Goal: Task Accomplishment & Management: Manage account settings

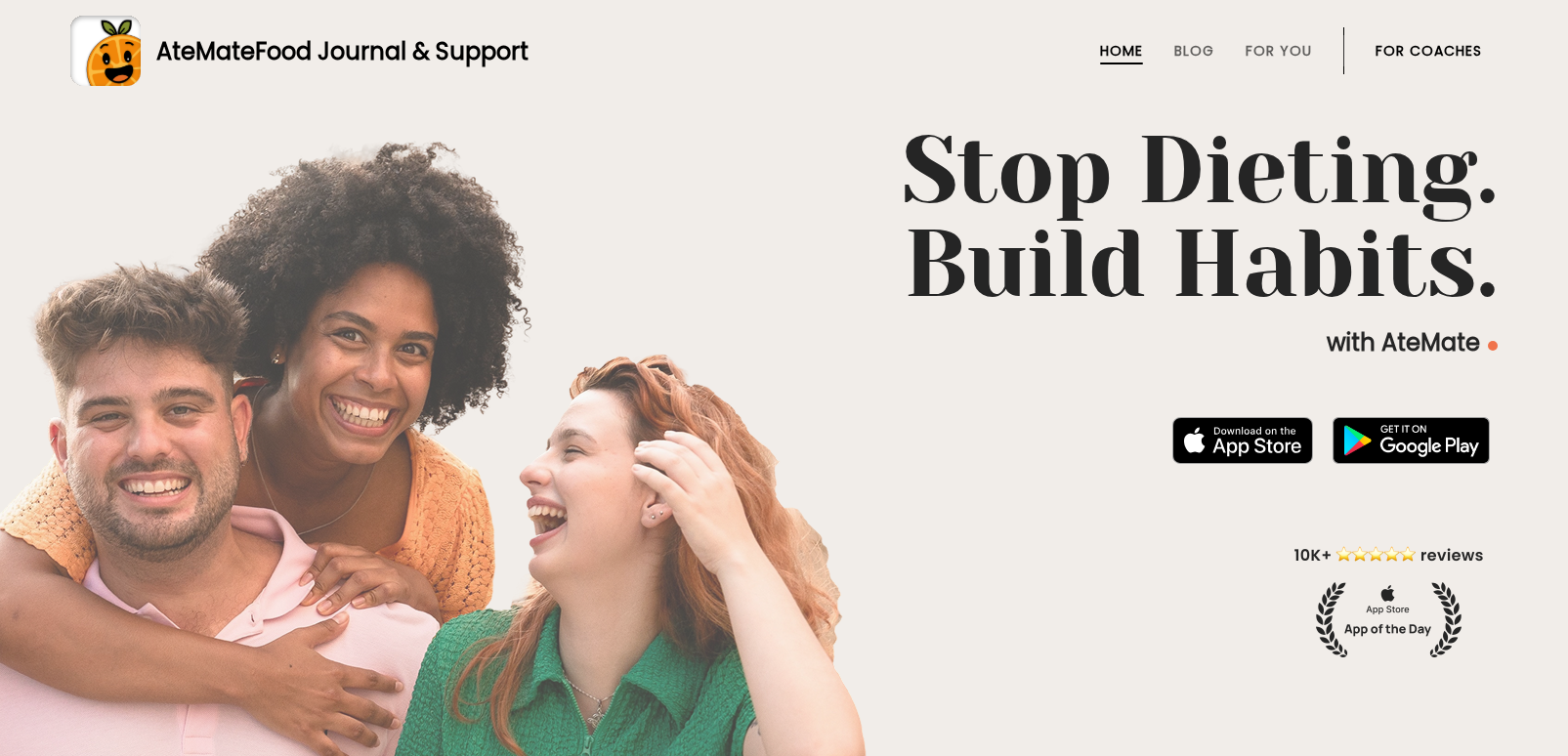
click at [1438, 53] on link "For Coaches" at bounding box center [1429, 51] width 106 height 16
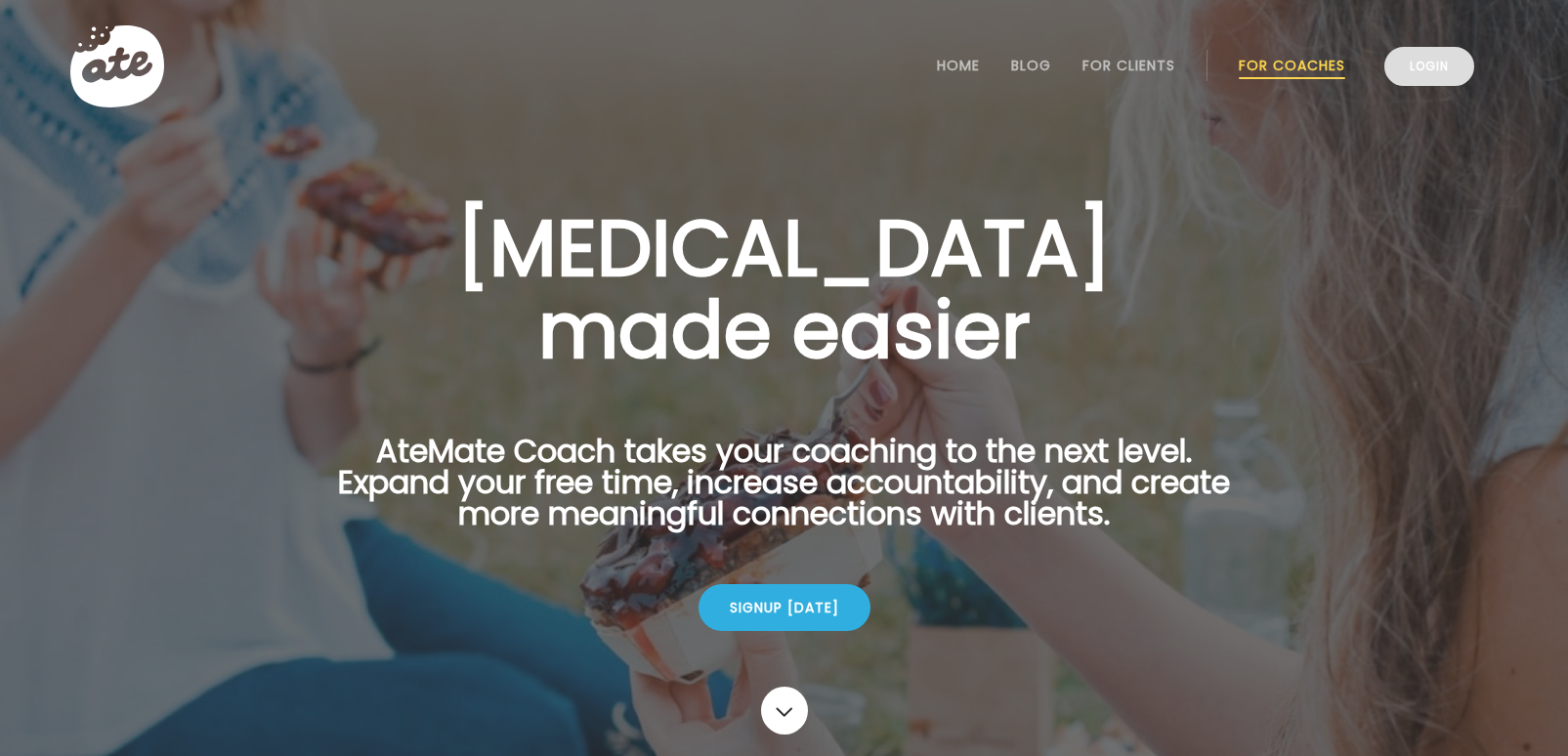
click at [1445, 64] on link "Login" at bounding box center [1429, 67] width 90 height 39
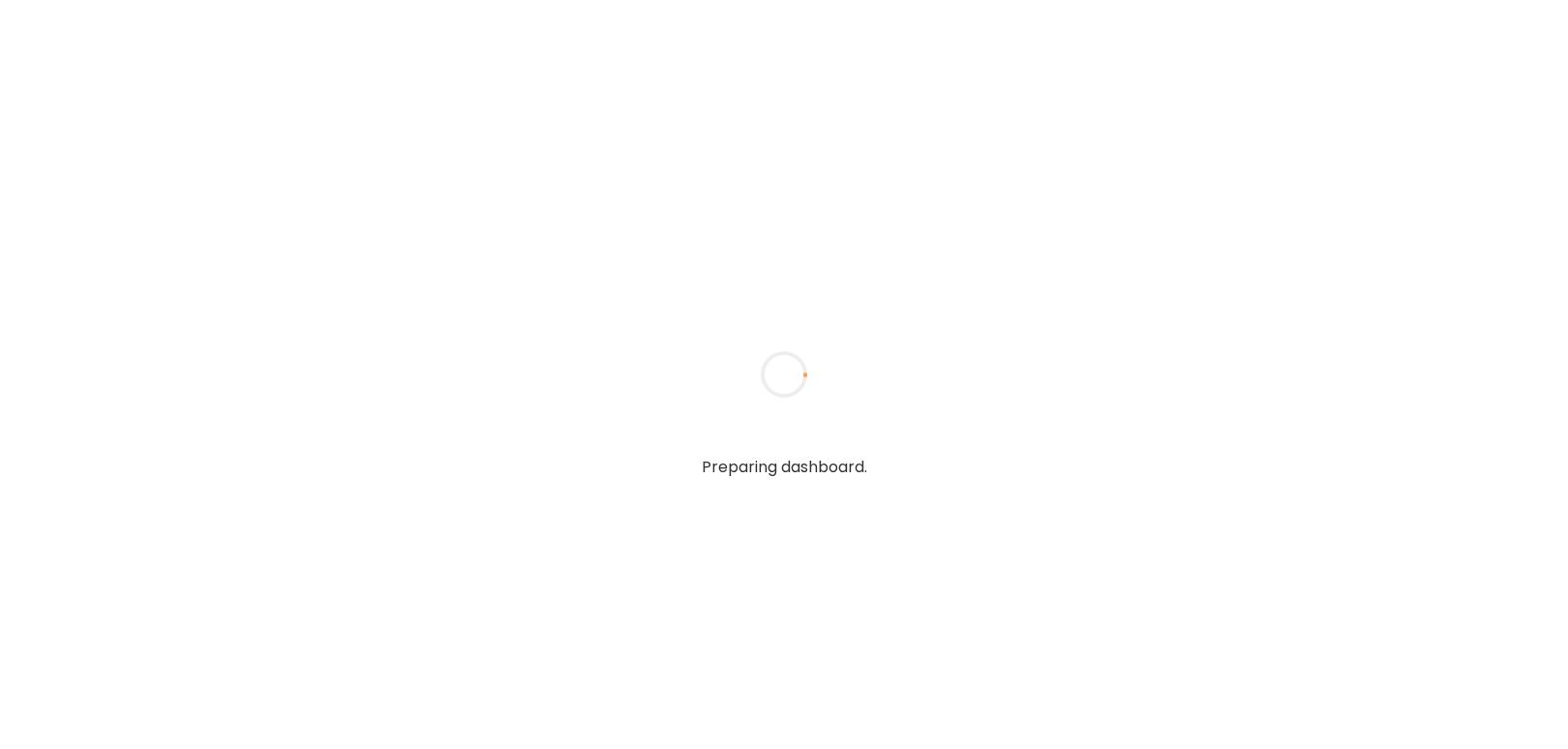
type input "**********"
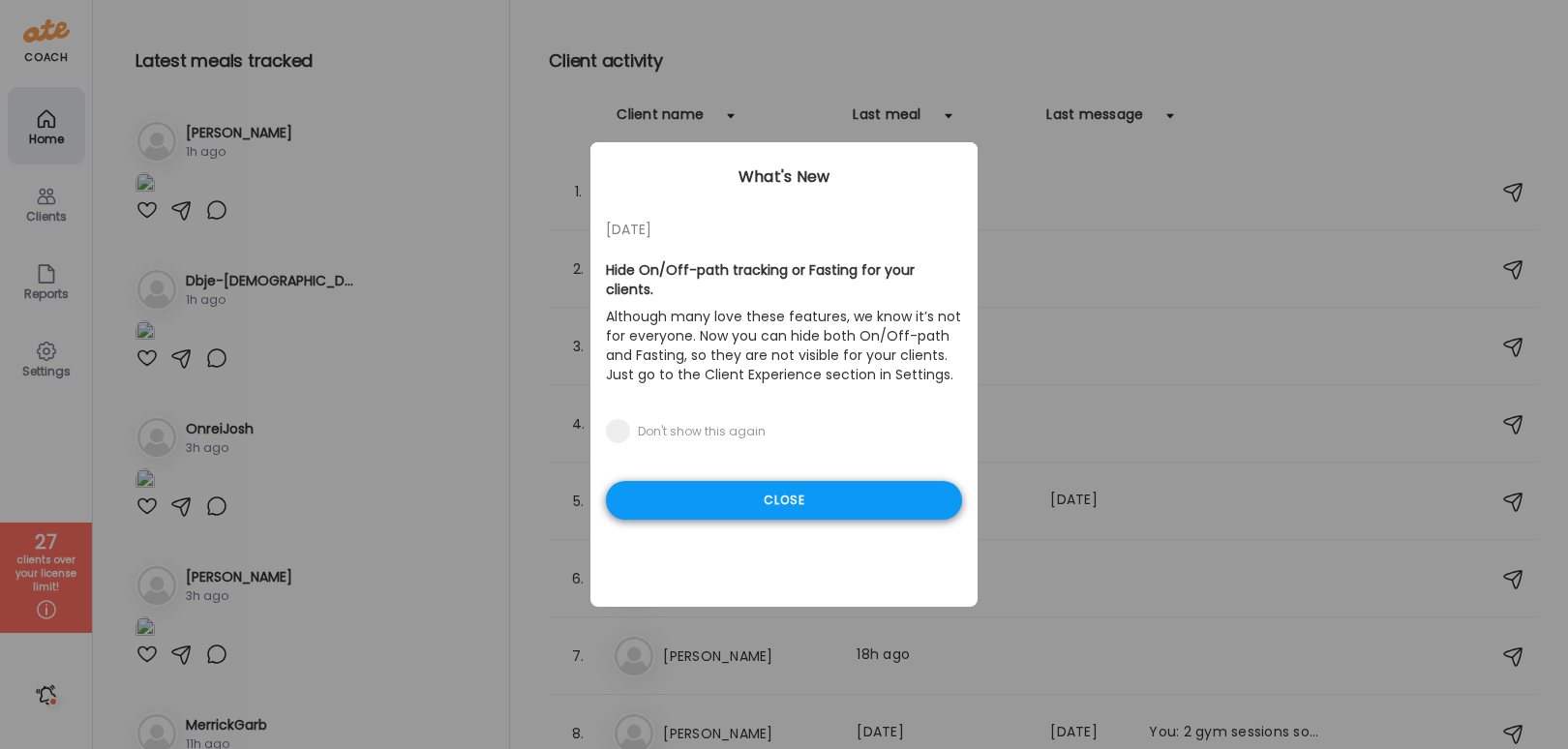
click at [843, 494] on div "Close" at bounding box center [783, 500] width 356 height 39
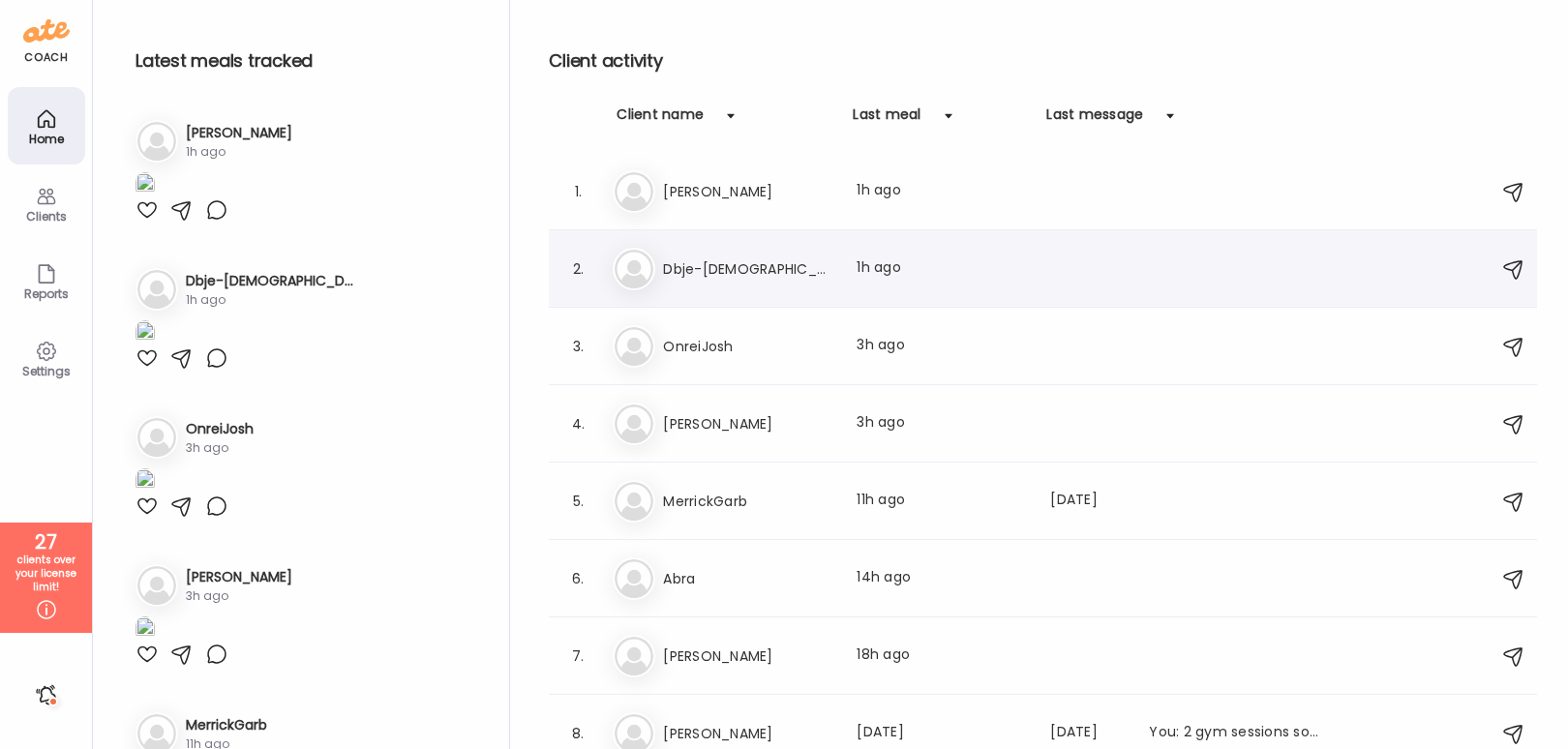
click at [729, 248] on div "Db Dbje-[DEMOGRAPHIC_DATA] Last meal: 1h ago" at bounding box center [1045, 269] width 867 height 43
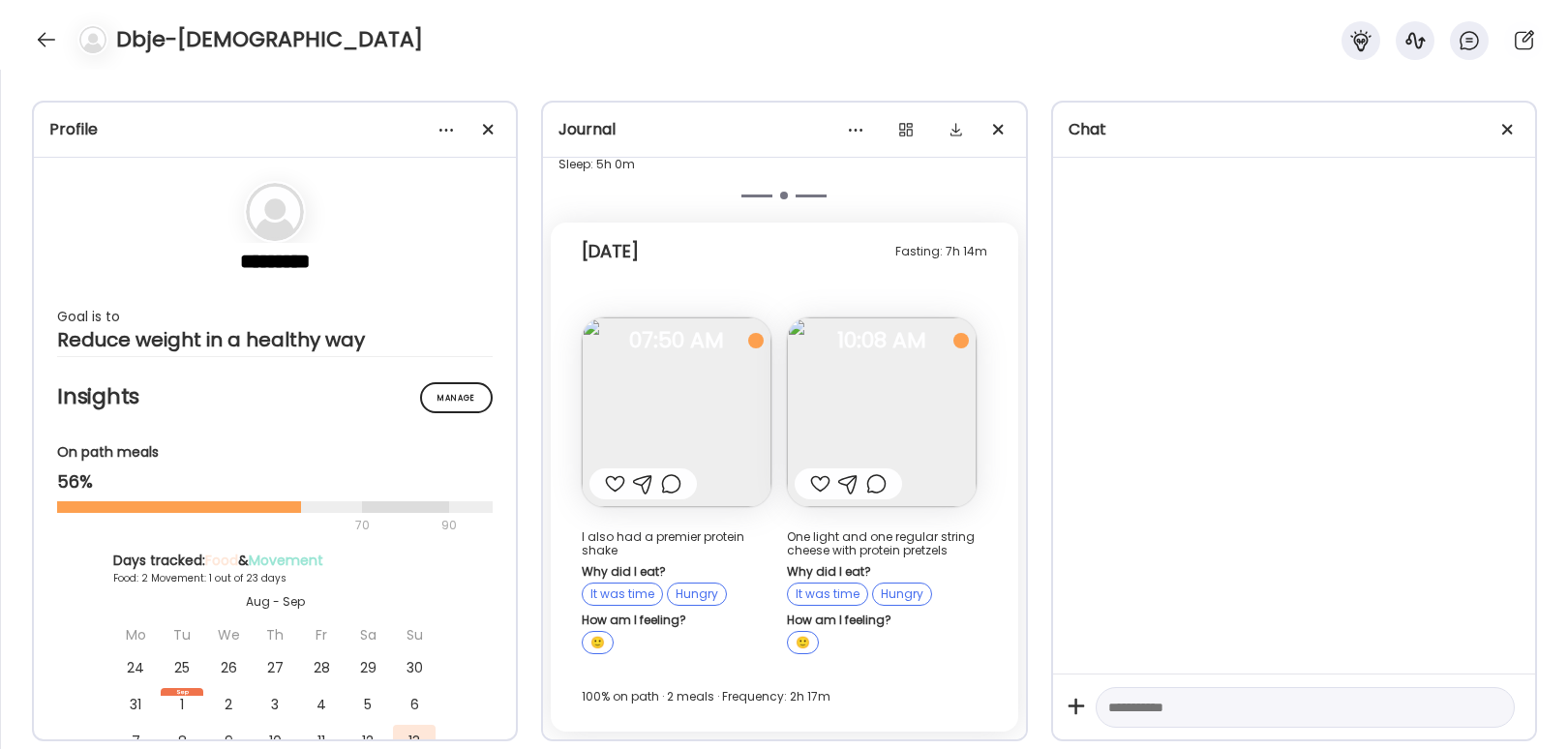
scroll to position [4250, 0]
click at [291, 243] on section "********* Goal is to Reduce weight in a healthy way" at bounding box center [275, 266] width 436 height 171
click at [441, 130] on div at bounding box center [447, 130] width 39 height 39
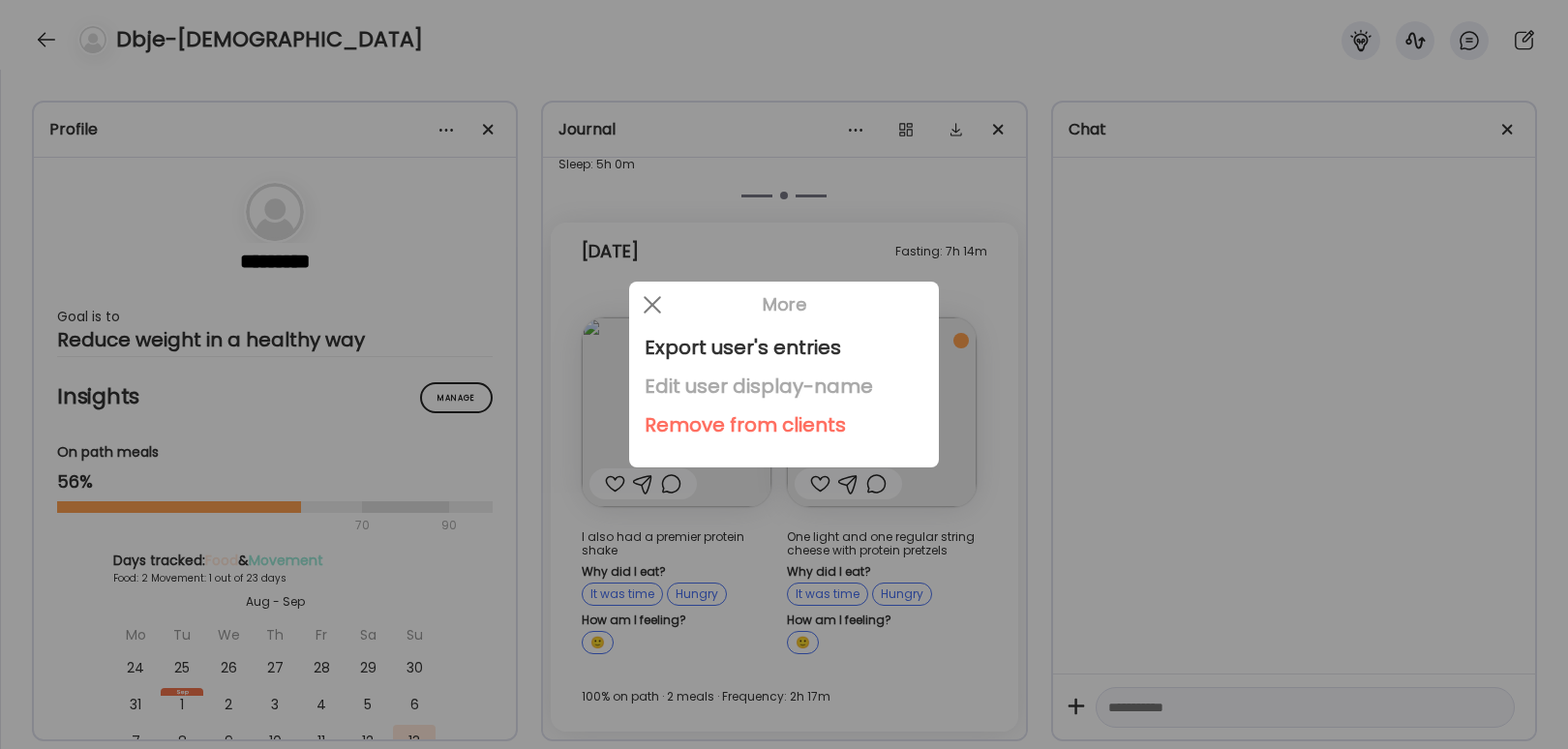
click at [783, 374] on div "Edit user display-name" at bounding box center [784, 386] width 279 height 39
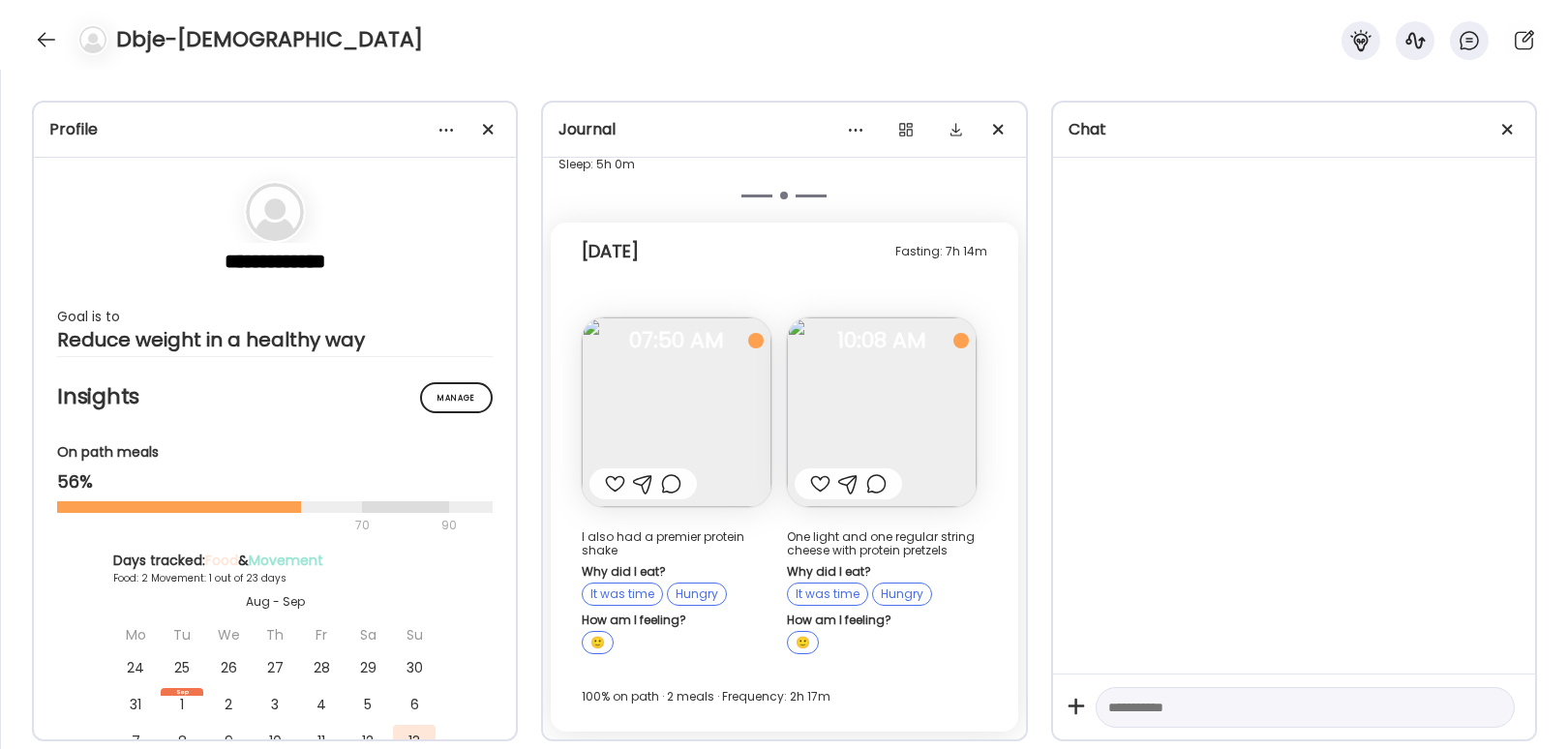
click at [845, 284] on div "Fasting: 7h 14m Today I also had a premier protein shake Why did I eat? It was …" at bounding box center [784, 477] width 467 height 509
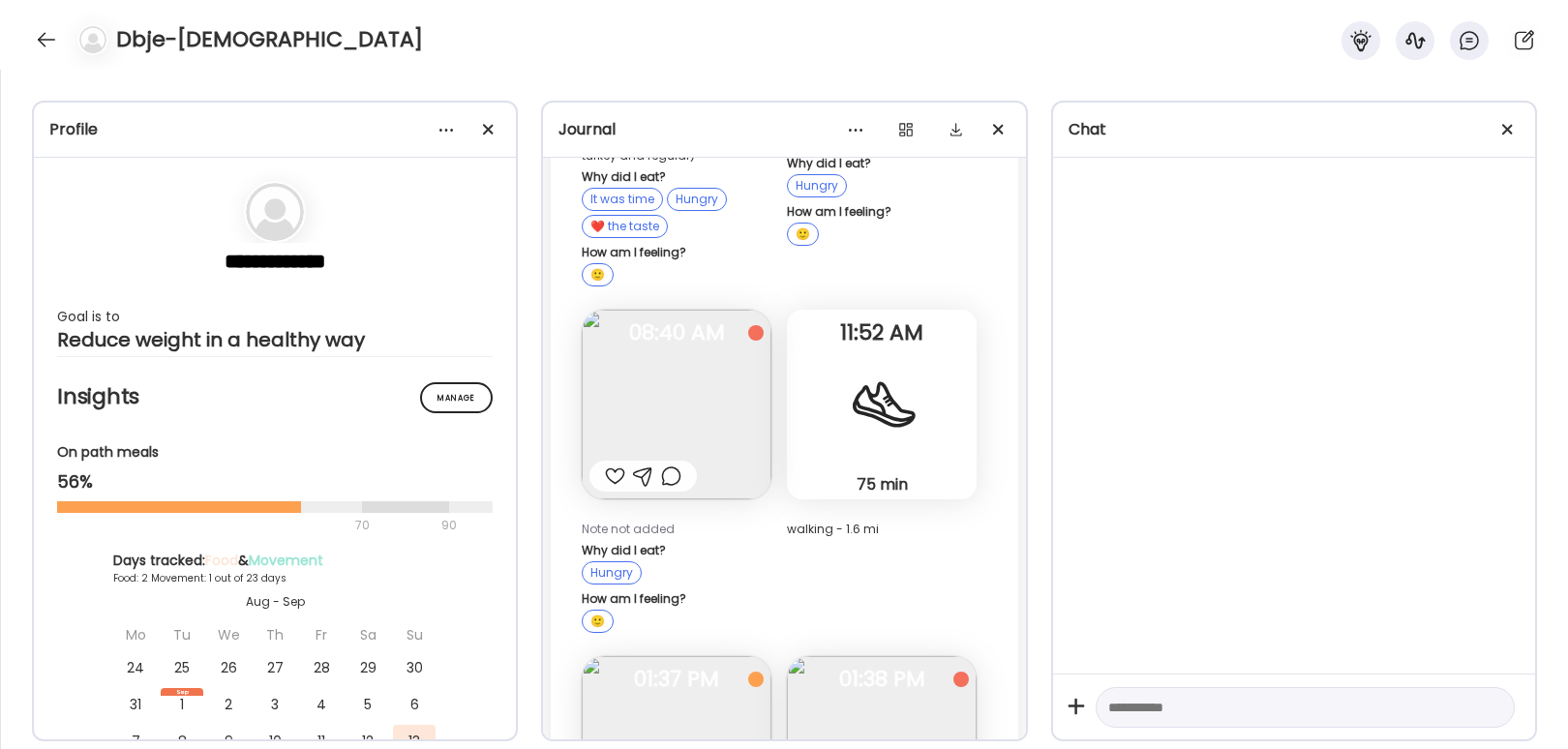
scroll to position [882, 0]
click at [787, 99] on img at bounding box center [882, 4] width 190 height 190
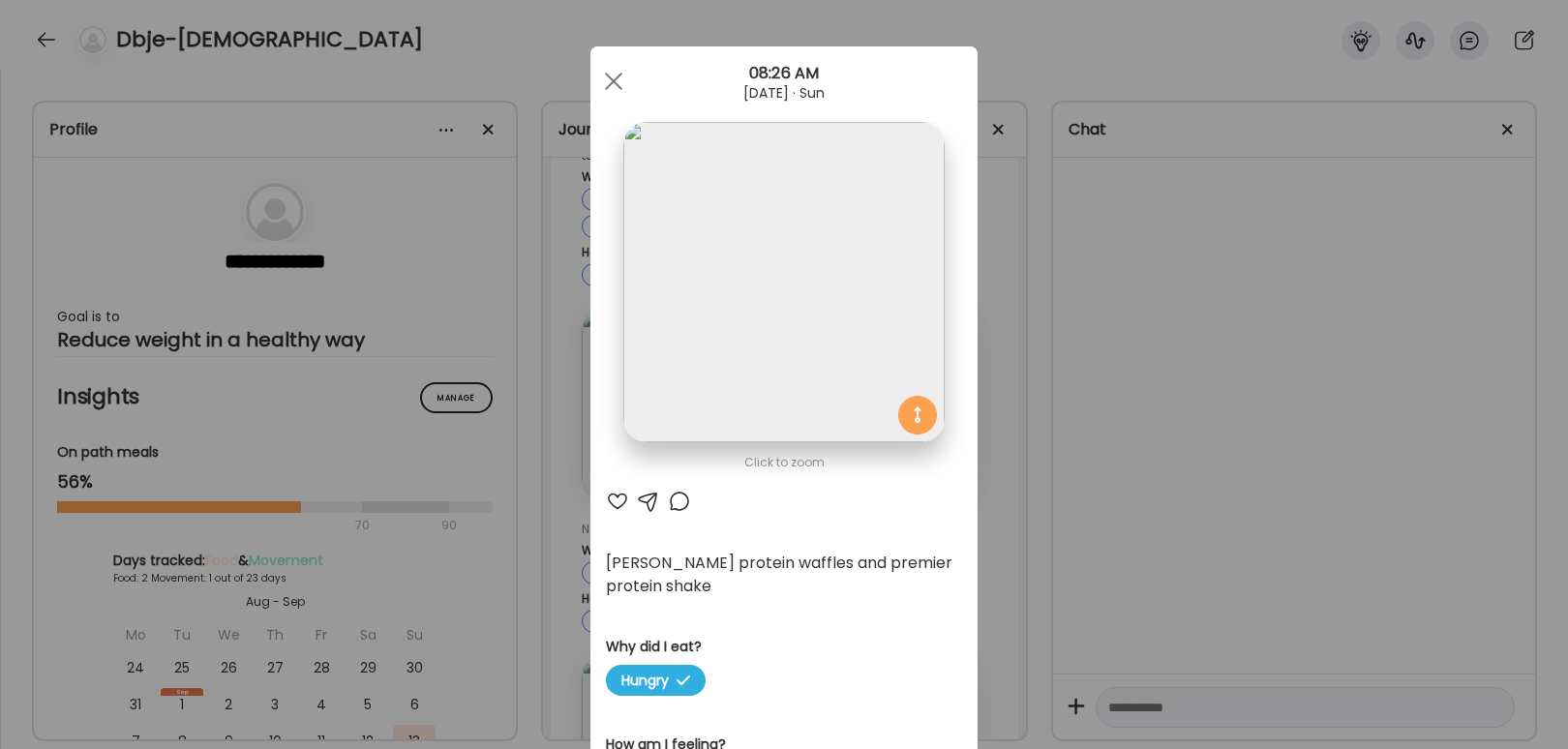
click at [1070, 411] on div "Ate Coach Dashboard Wahoo! It’s official Take a moment to set up your Coach Pro…" at bounding box center [784, 374] width 1568 height 749
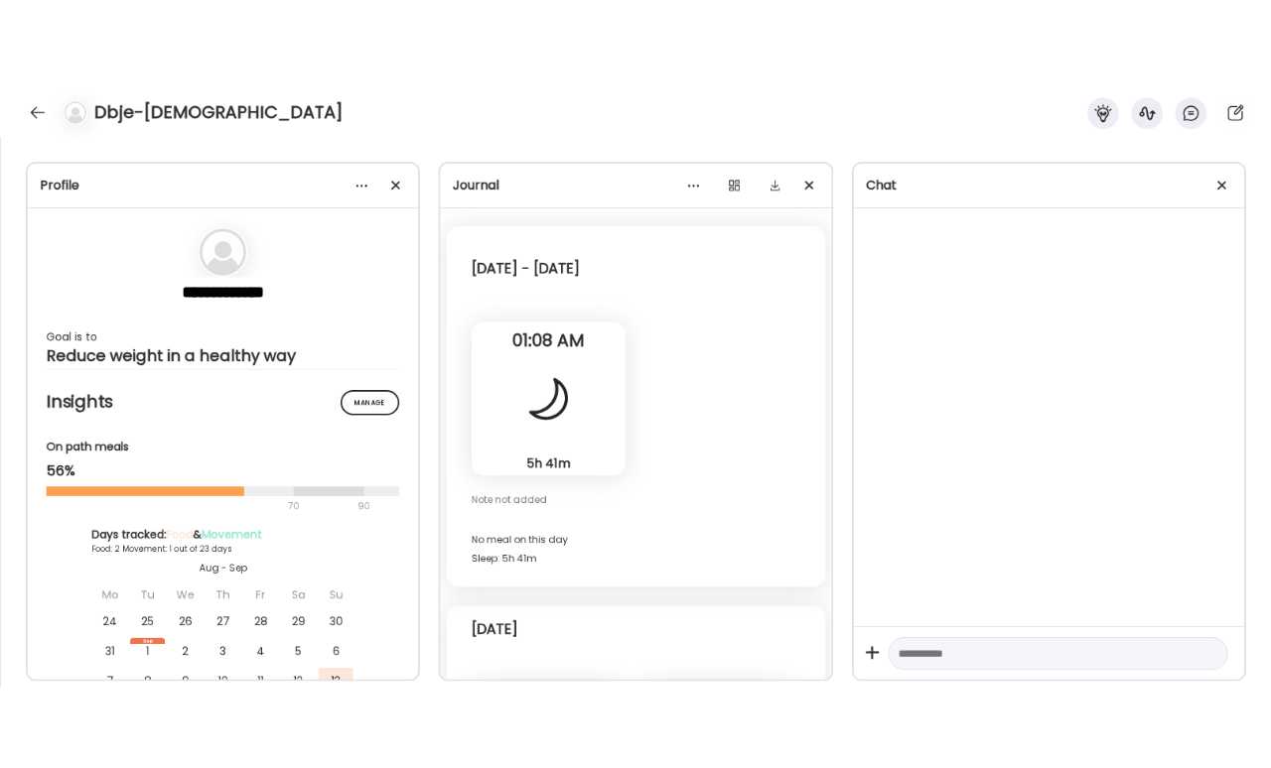
scroll to position [0, 0]
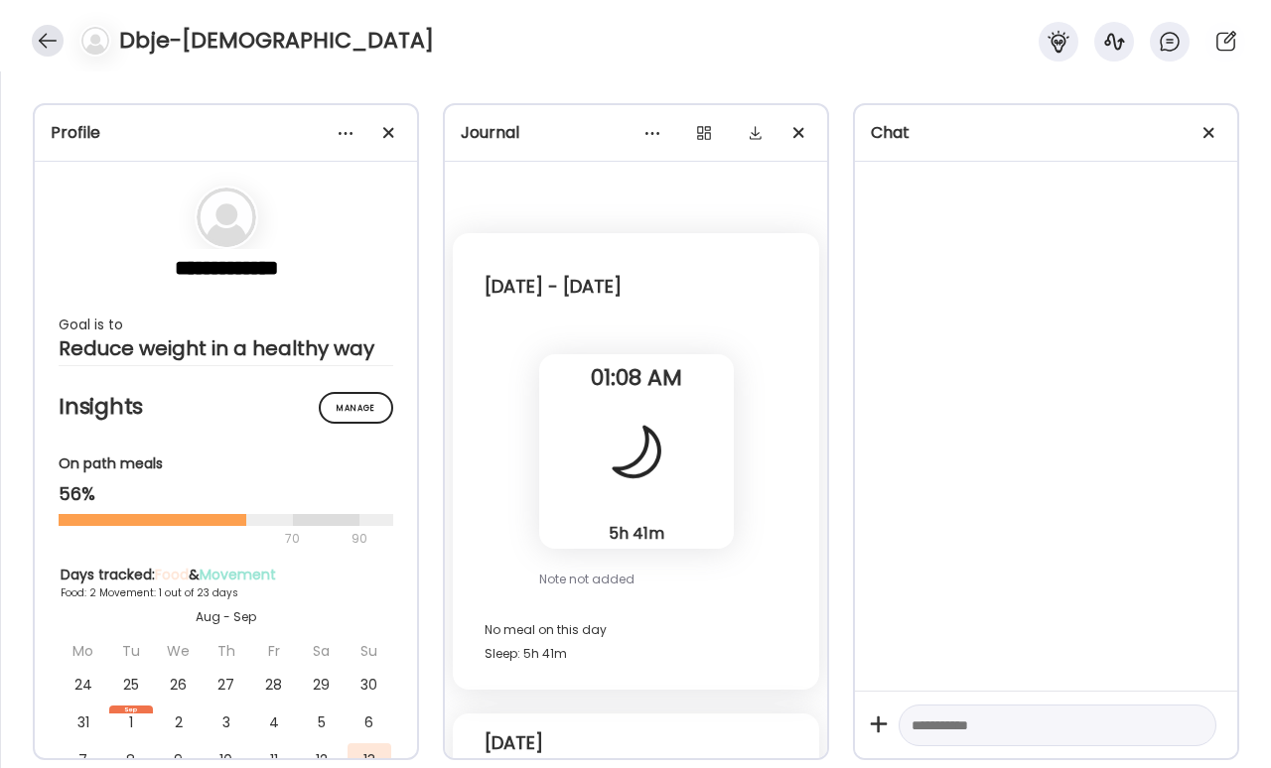
click at [54, 42] on div at bounding box center [48, 41] width 32 height 32
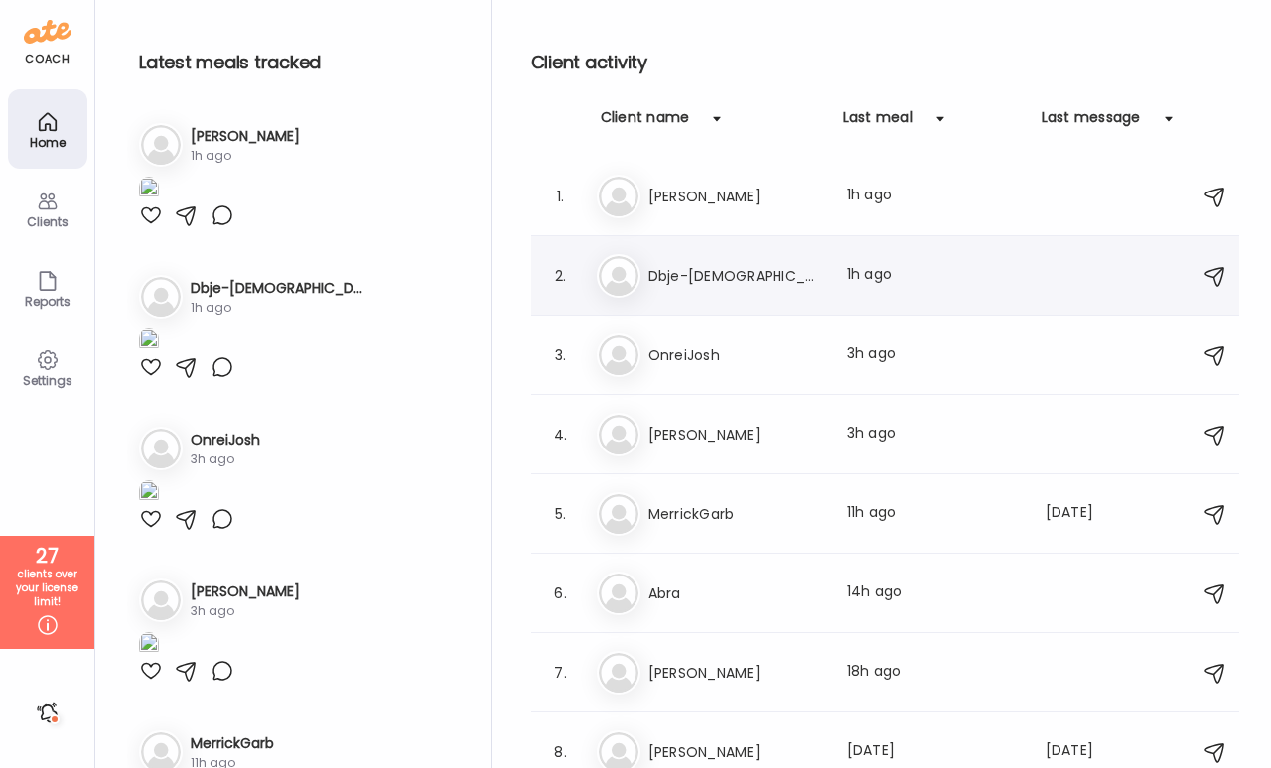
click at [750, 287] on h3 "Dbje-Jews" at bounding box center [735, 276] width 175 height 24
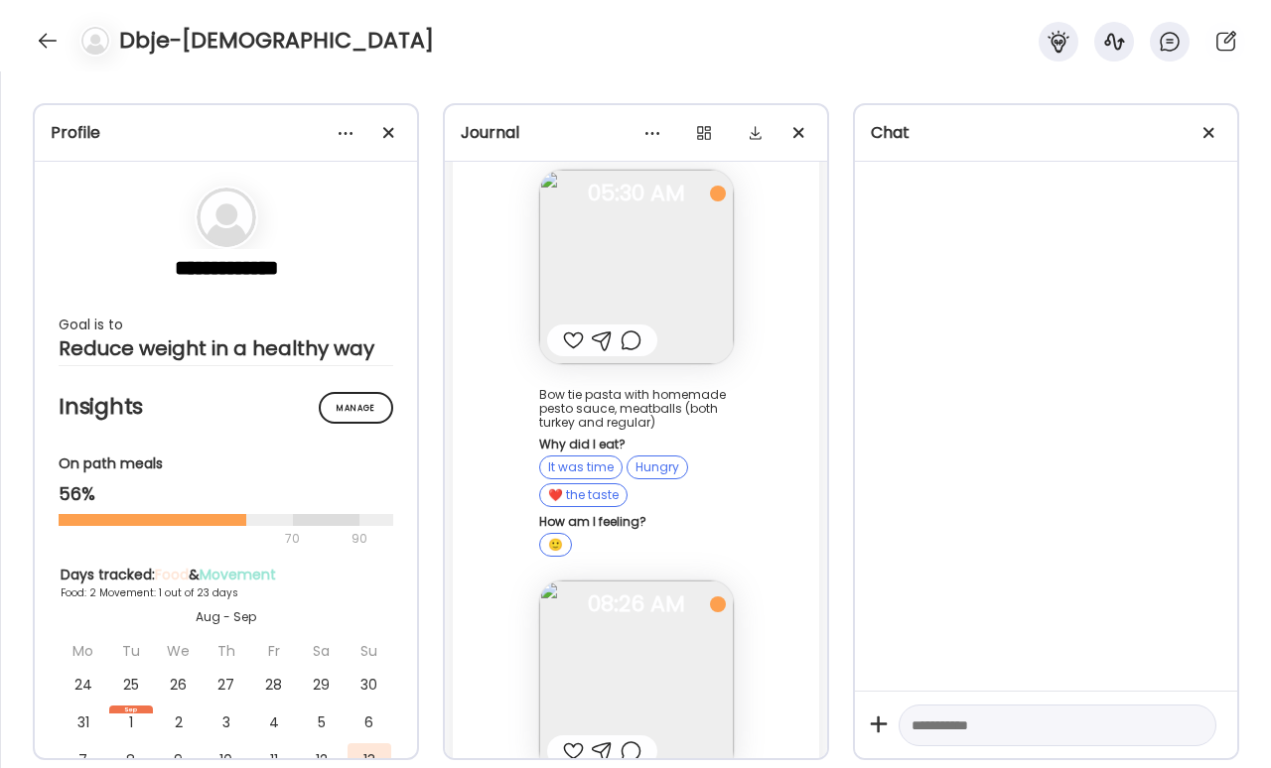
scroll to position [690, 0]
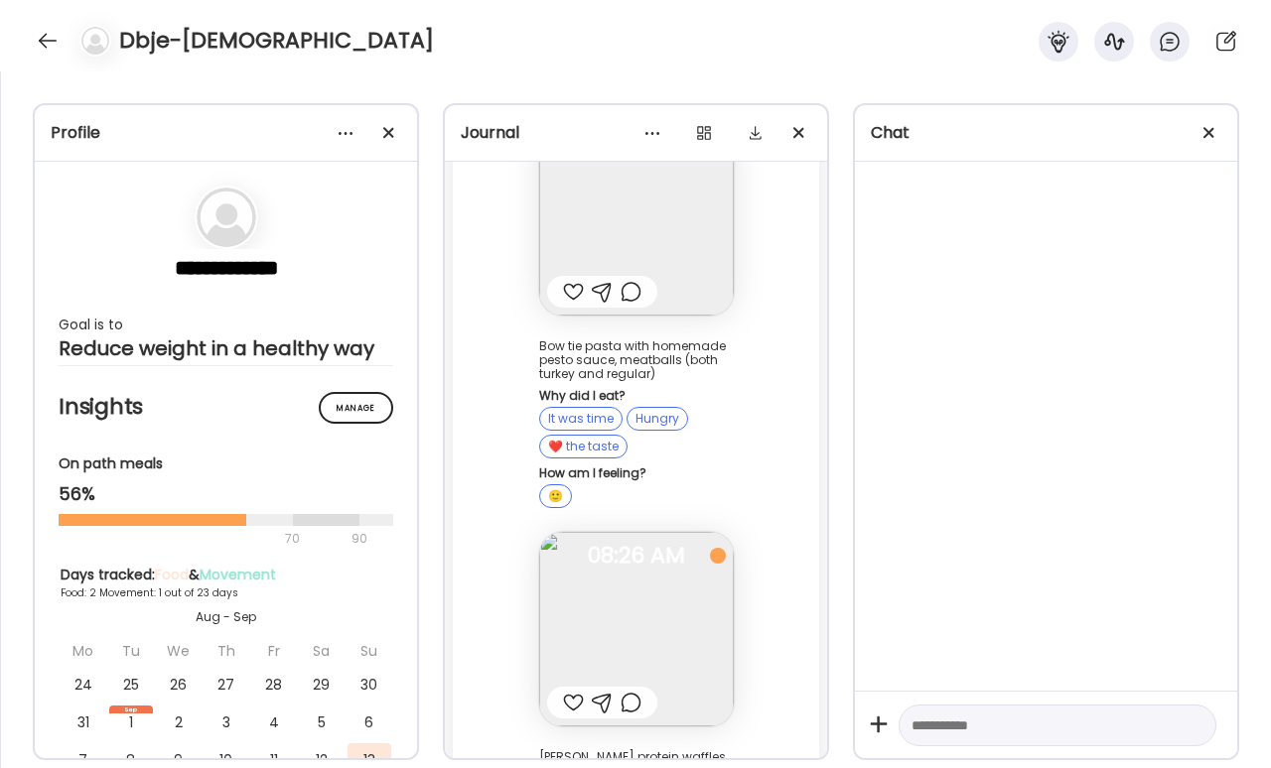
click at [170, 39] on h4 "Dbje-Jews" at bounding box center [276, 41] width 315 height 32
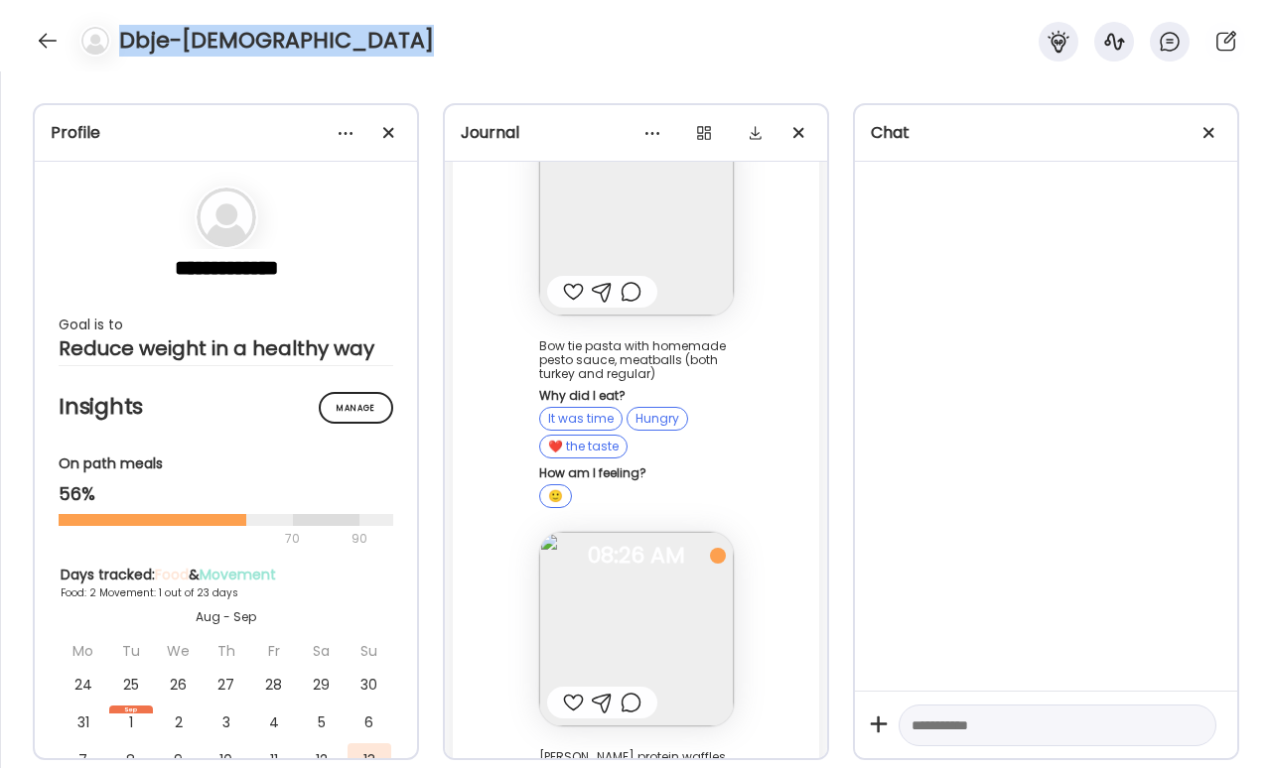
click at [170, 39] on h4 "Dbje-Jews" at bounding box center [276, 41] width 315 height 32
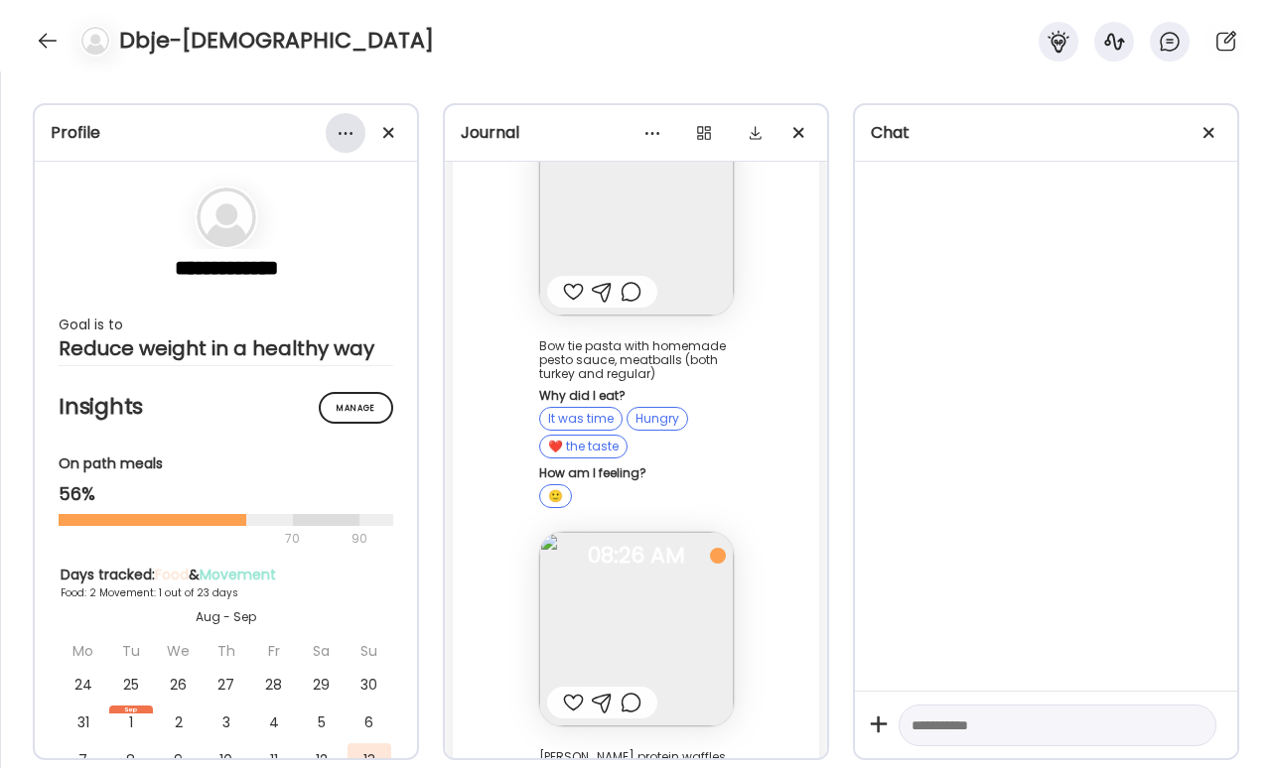
click at [344, 129] on div at bounding box center [346, 133] width 40 height 40
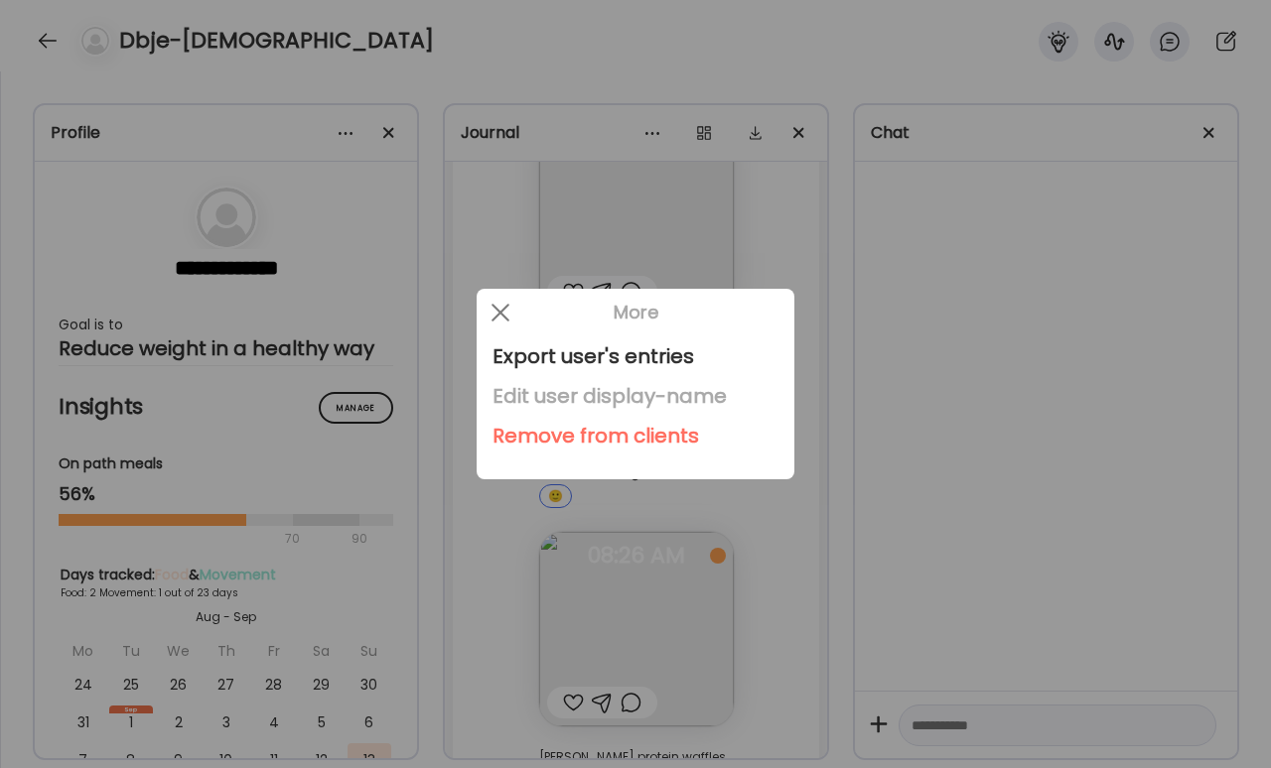
click at [574, 391] on div "Edit user display-name" at bounding box center [635, 396] width 286 height 40
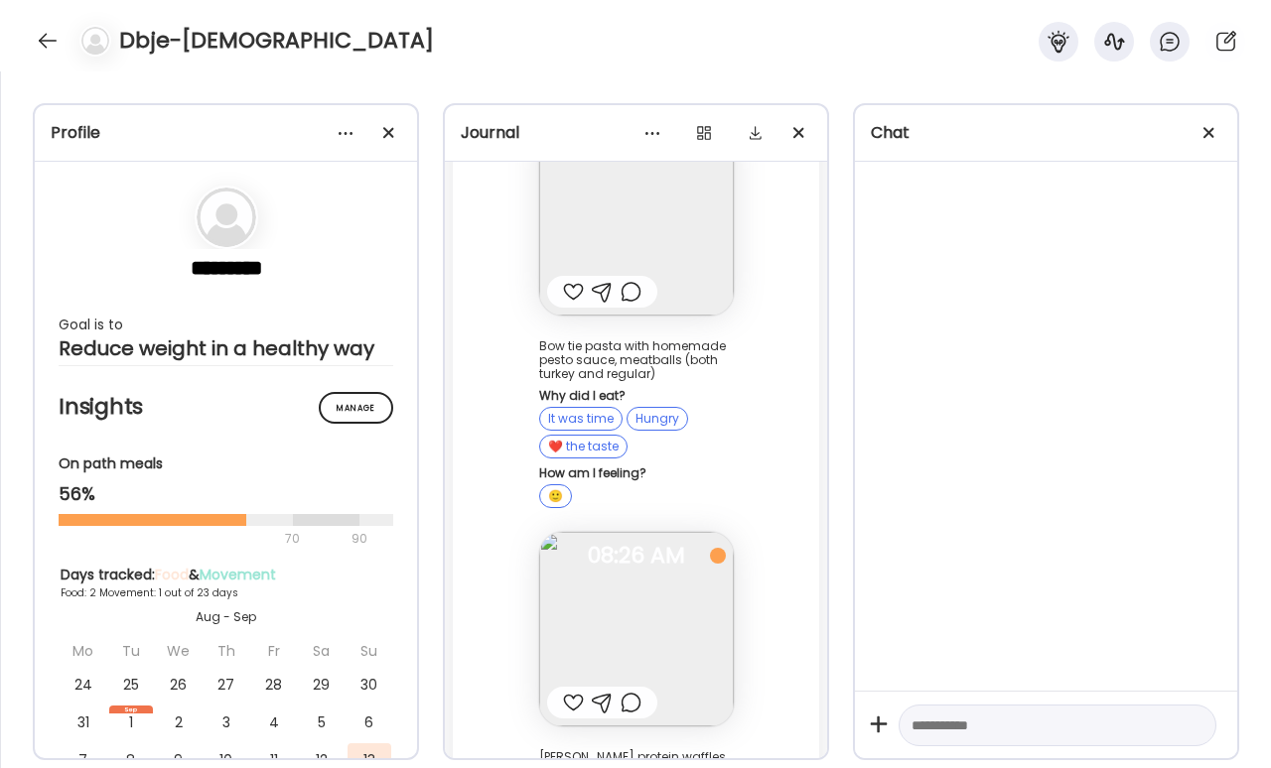
type input "*********"
click at [385, 351] on div "********* Goal is to Reduce weight in a healthy way Manage Insights On path mea…" at bounding box center [226, 488] width 382 height 653
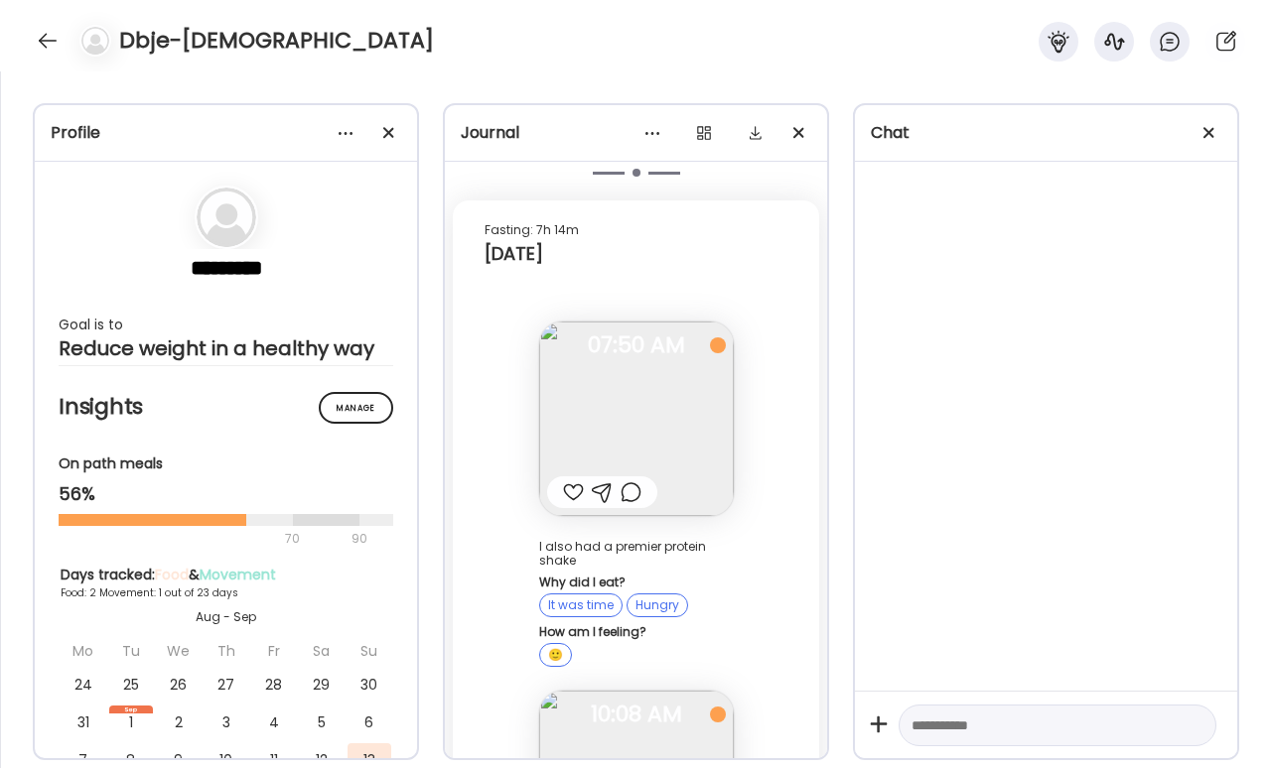
scroll to position [4020, 0]
